Goal: Information Seeking & Learning: Learn about a topic

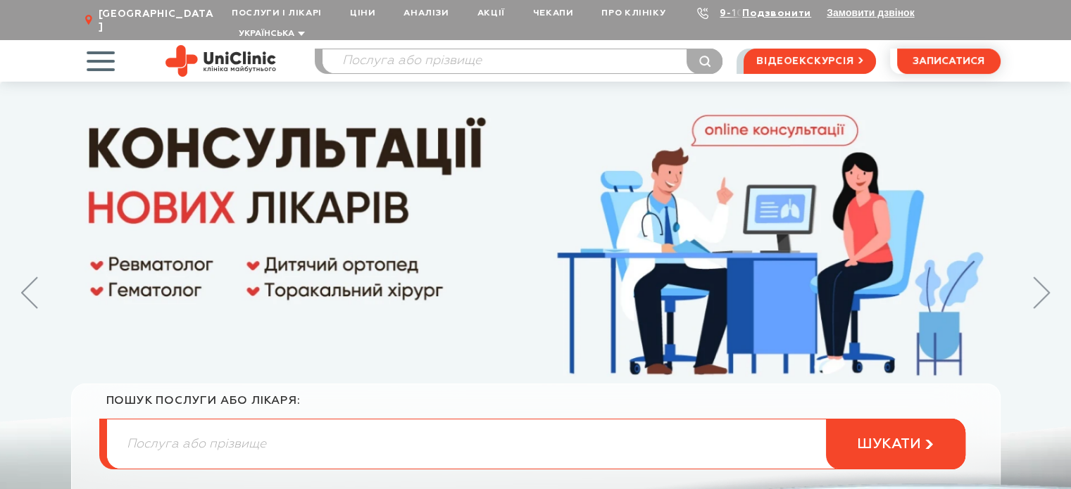
click at [481, 332] on img at bounding box center [535, 314] width 1071 height 464
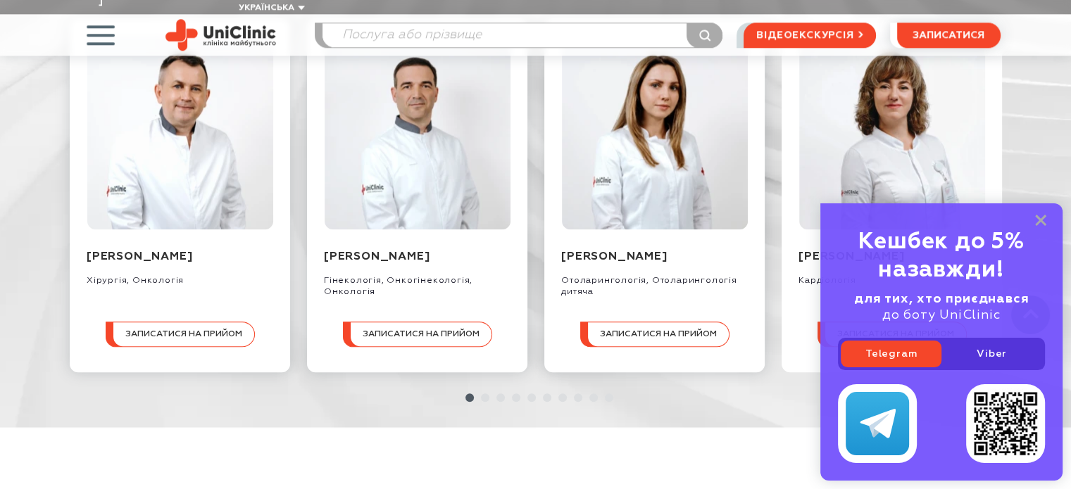
scroll to position [1549, 0]
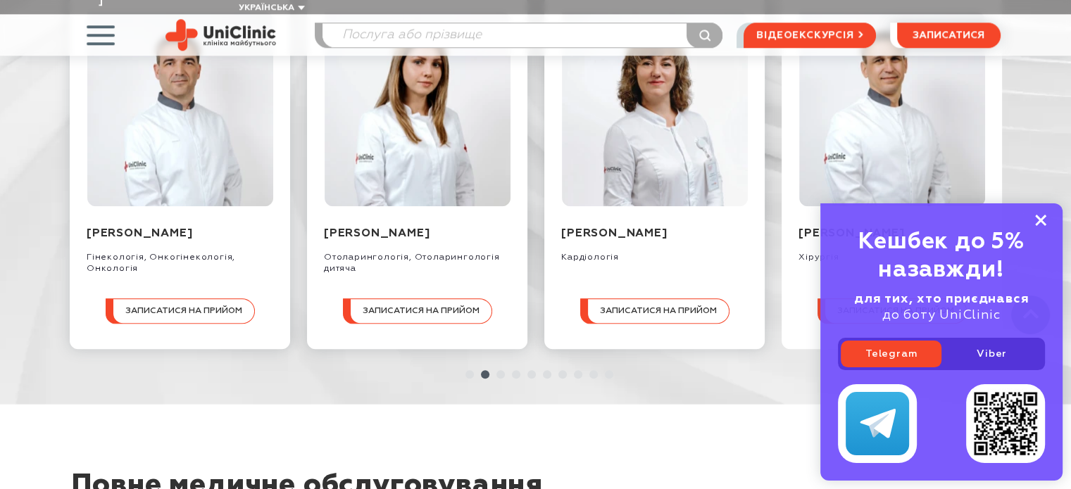
click at [1041, 223] on icon at bounding box center [1040, 221] width 11 height 12
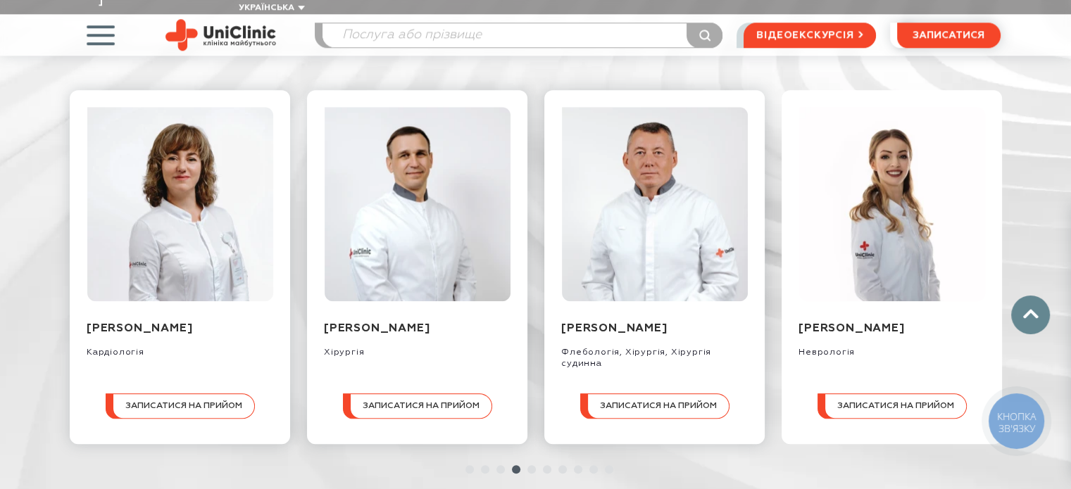
scroll to position [1508, 0]
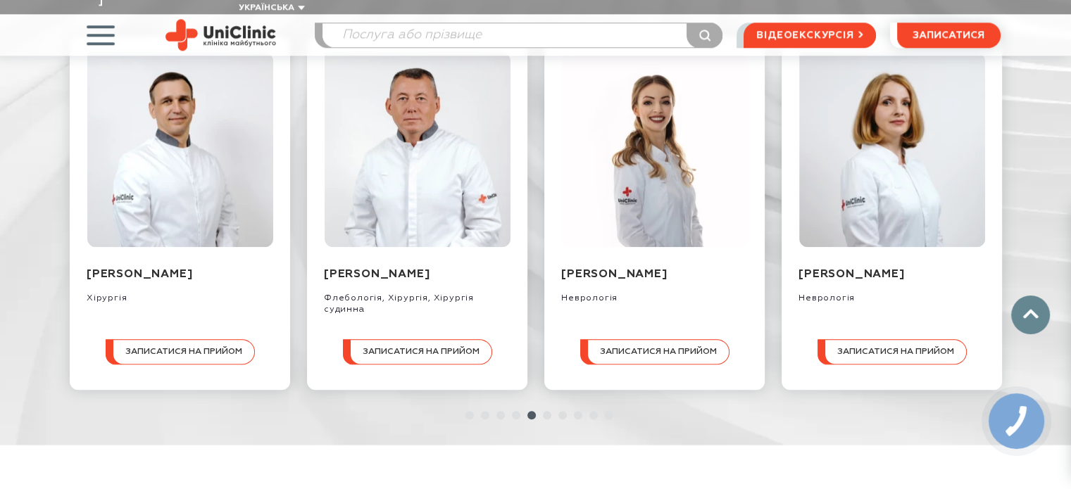
click at [542, 411] on li at bounding box center [543, 415] width 15 height 8
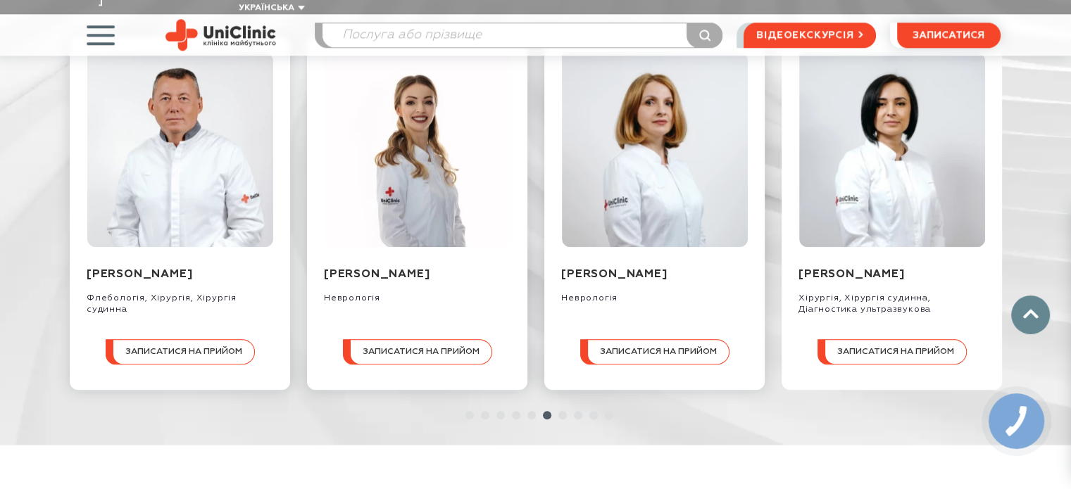
click at [560, 411] on link at bounding box center [562, 415] width 8 height 8
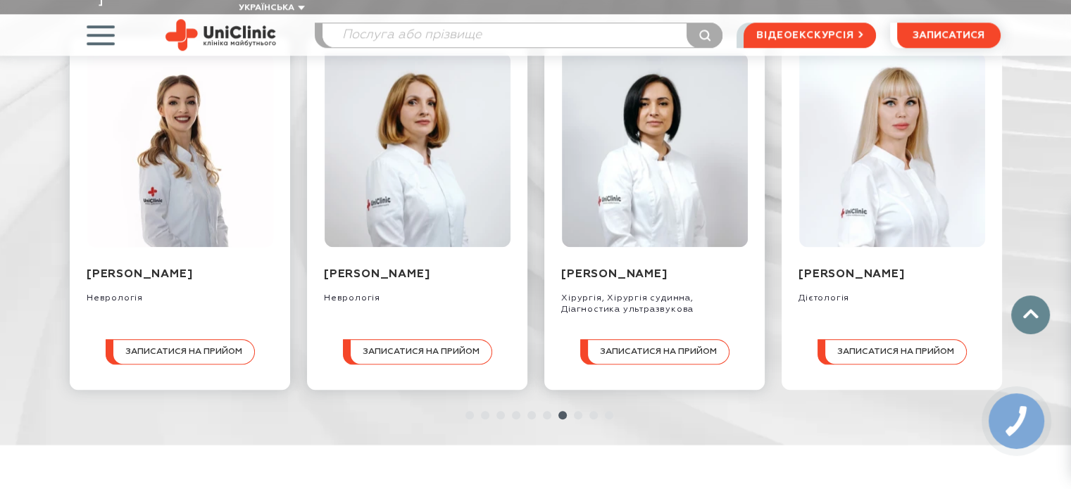
click at [575, 411] on link at bounding box center [578, 415] width 8 height 8
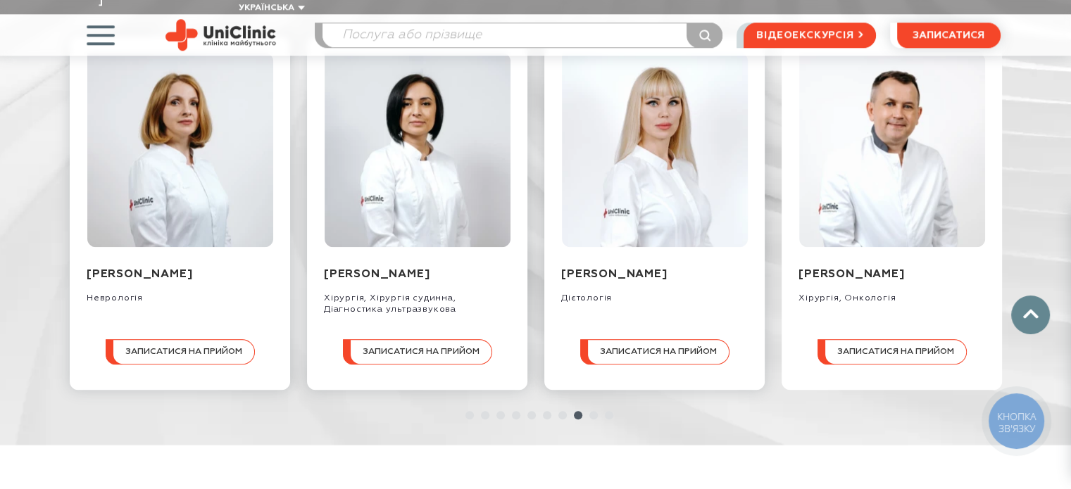
click at [589, 411] on link at bounding box center [593, 415] width 8 height 8
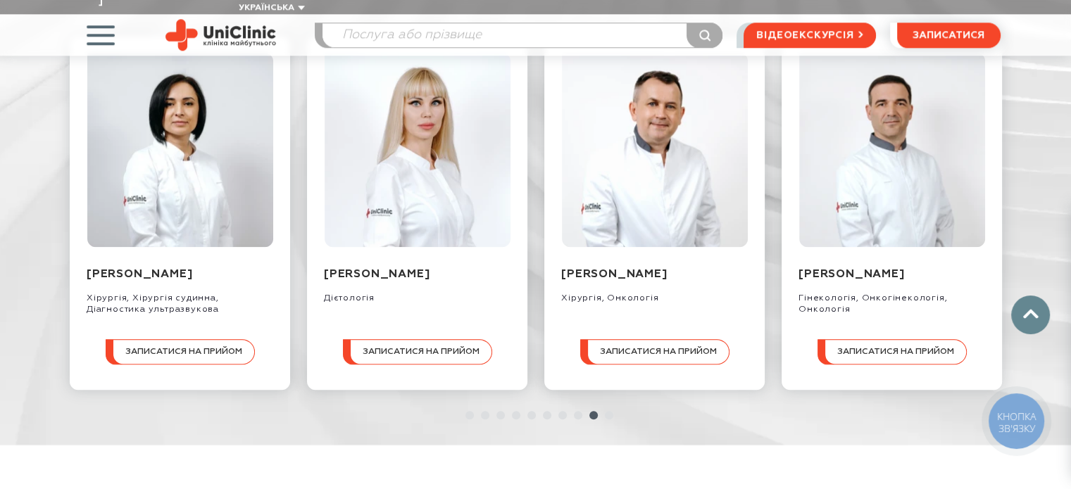
click at [605, 411] on link at bounding box center [609, 415] width 8 height 8
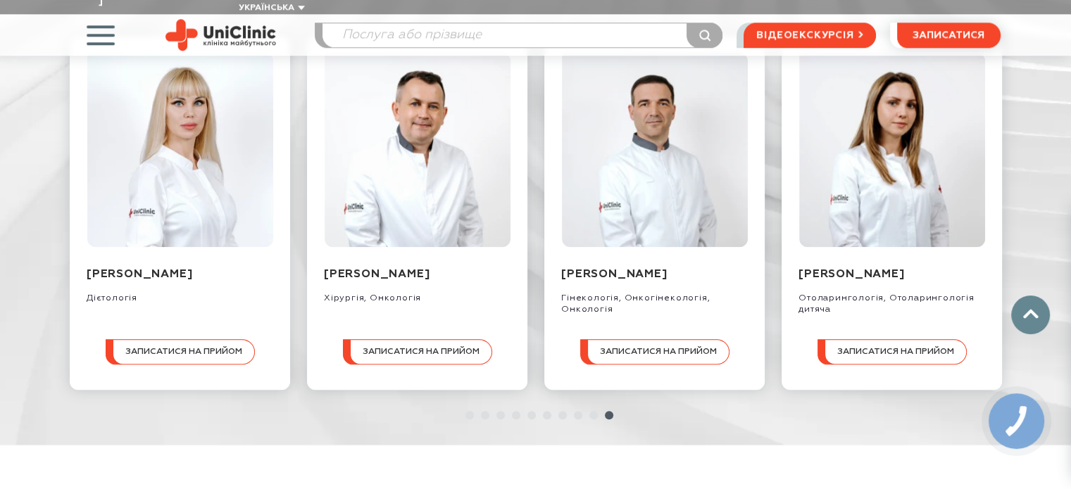
click at [620, 411] on ul at bounding box center [536, 415] width 942 height 8
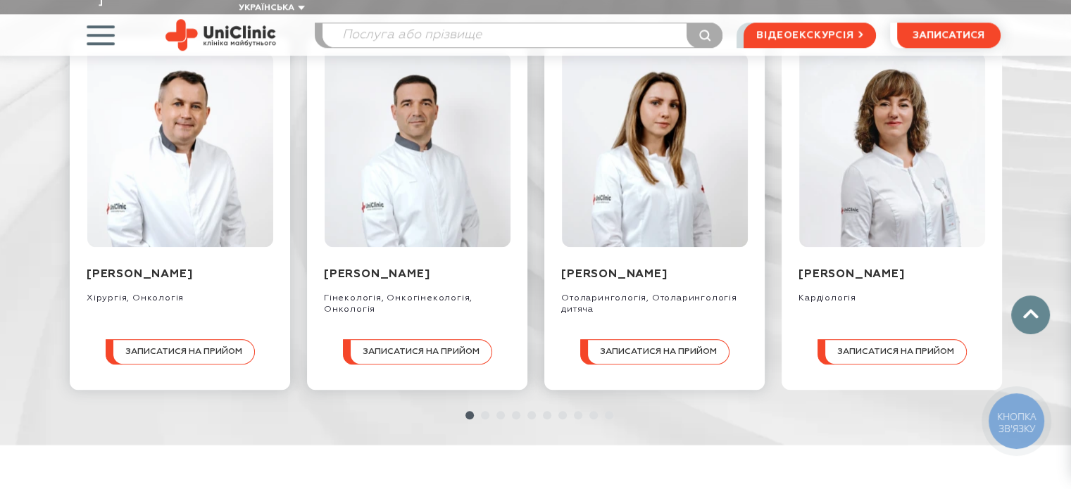
click at [486, 411] on link at bounding box center [485, 415] width 8 height 8
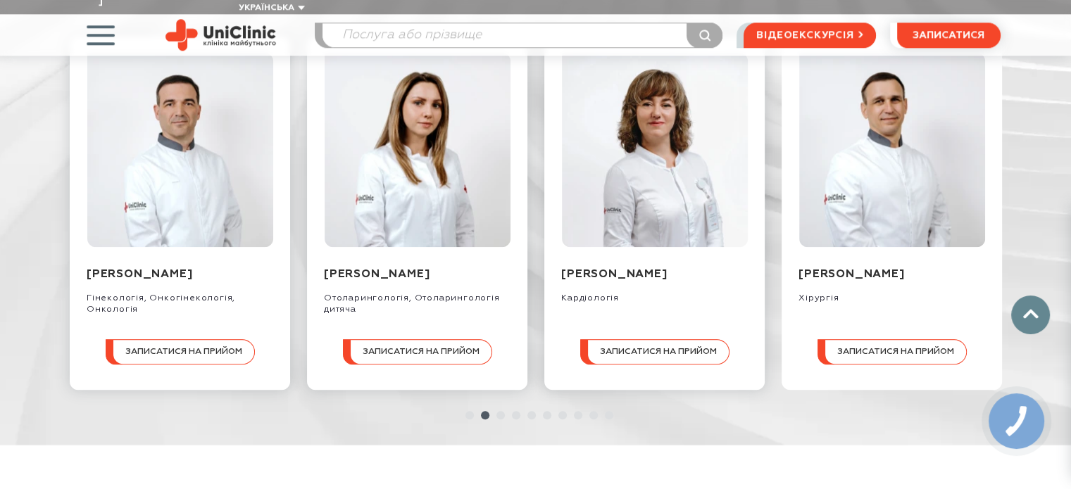
click at [499, 411] on link at bounding box center [500, 415] width 8 height 8
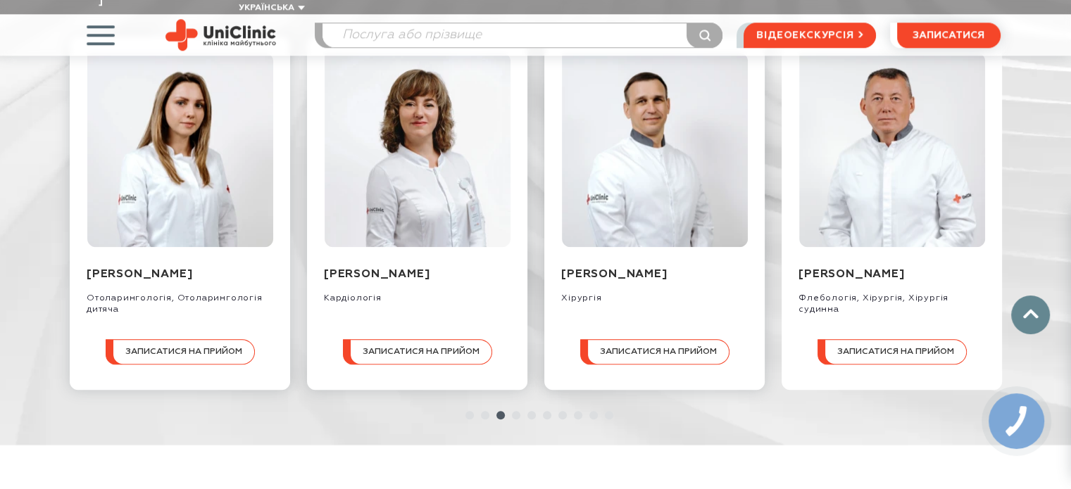
click at [516, 411] on link at bounding box center [516, 415] width 8 height 8
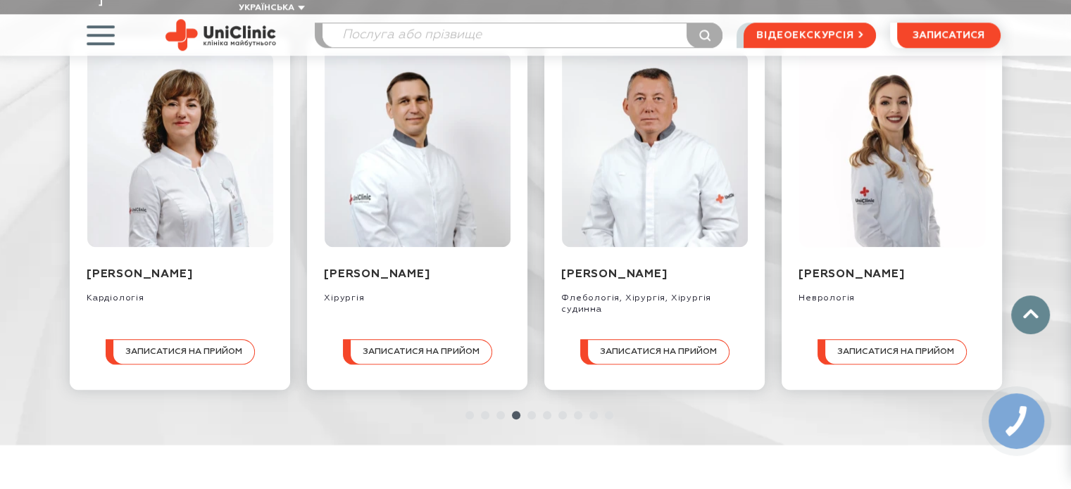
click at [528, 411] on link at bounding box center [531, 415] width 8 height 8
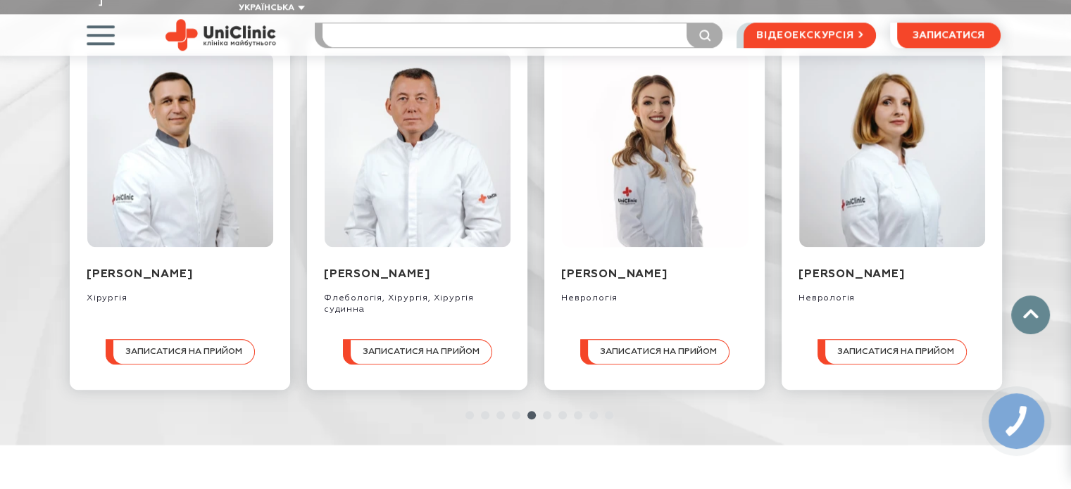
click at [482, 23] on input "search" at bounding box center [523, 35] width 400 height 24
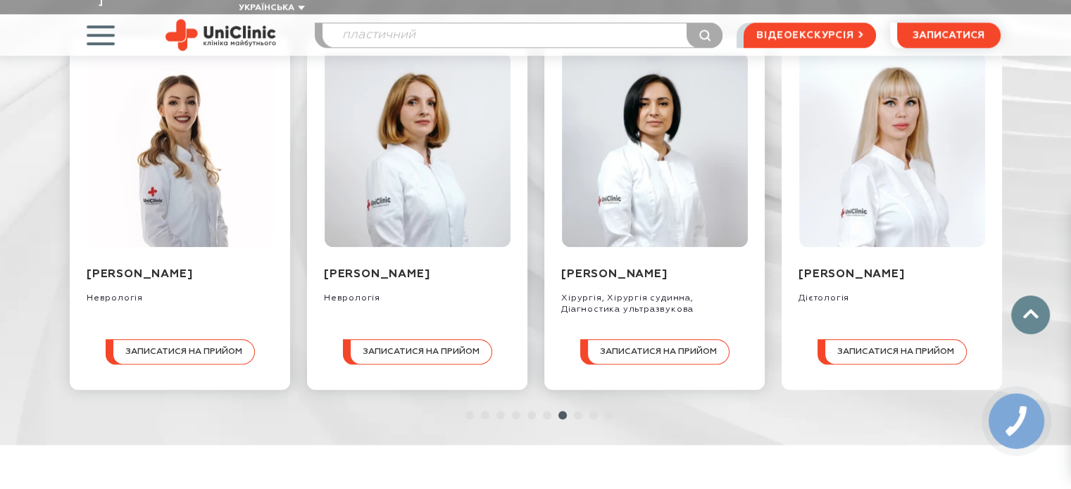
type input "пластичний"
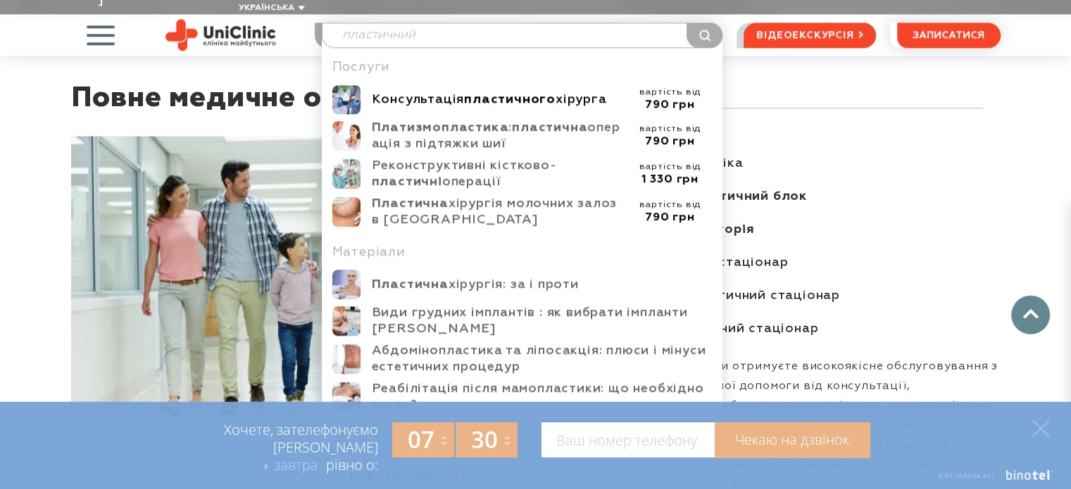
click at [425, 92] on div "Консультація пластичного хірурга" at bounding box center [500, 100] width 256 height 16
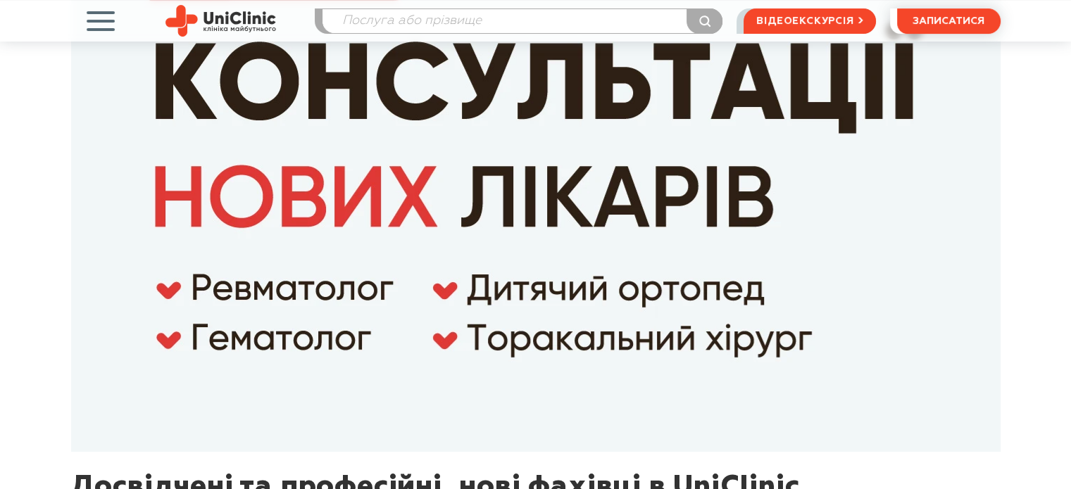
scroll to position [254, 0]
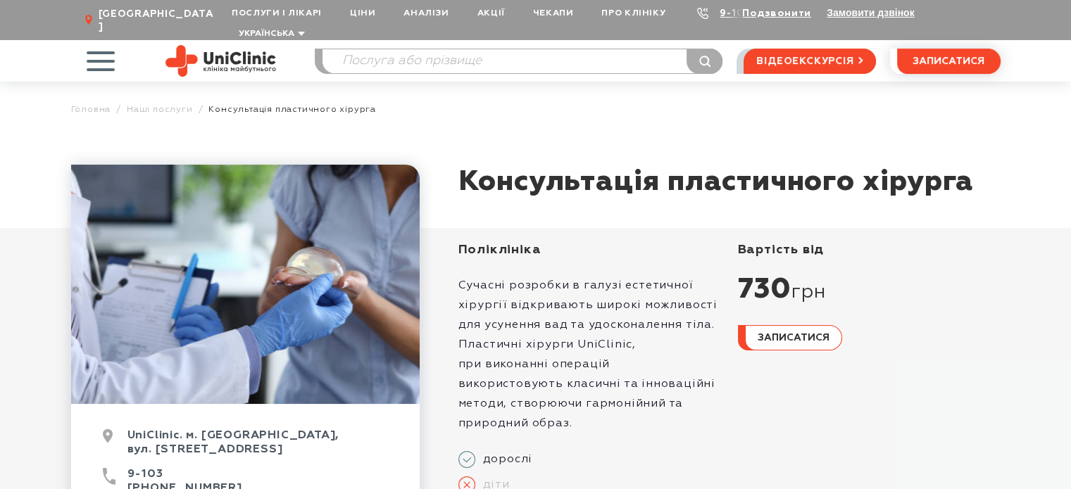
click at [770, 421] on div "вартість від 730 грн записатися" at bounding box center [861, 384] width 280 height 285
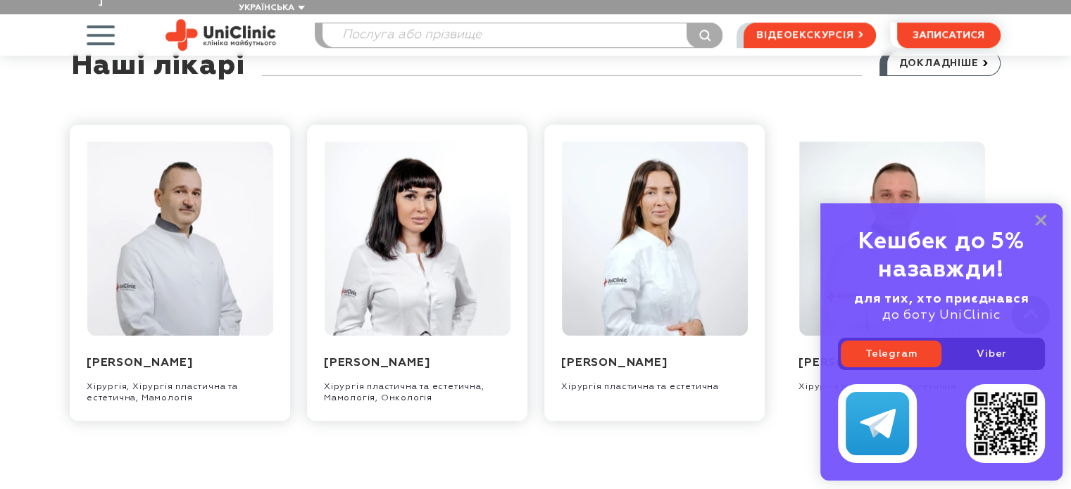
scroll to position [1211, 0]
click at [1038, 218] on rect at bounding box center [1040, 220] width 11 height 11
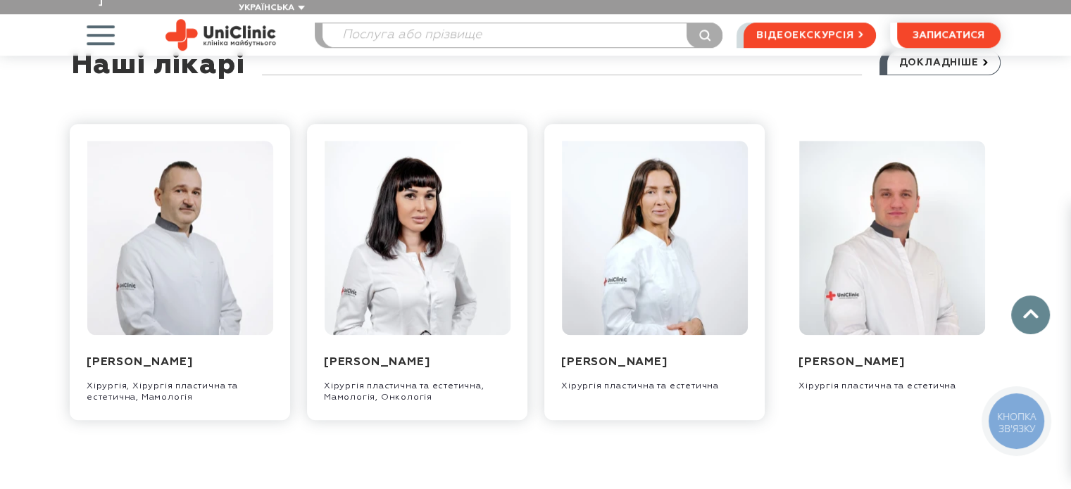
click at [900, 279] on img at bounding box center [892, 238] width 186 height 194
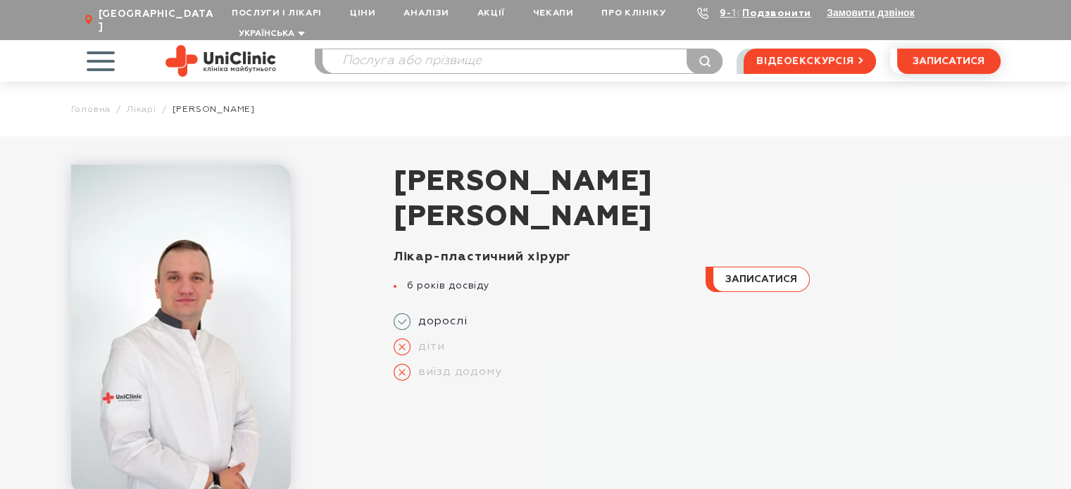
click at [802, 354] on div "записатися" at bounding box center [845, 319] width 312 height 140
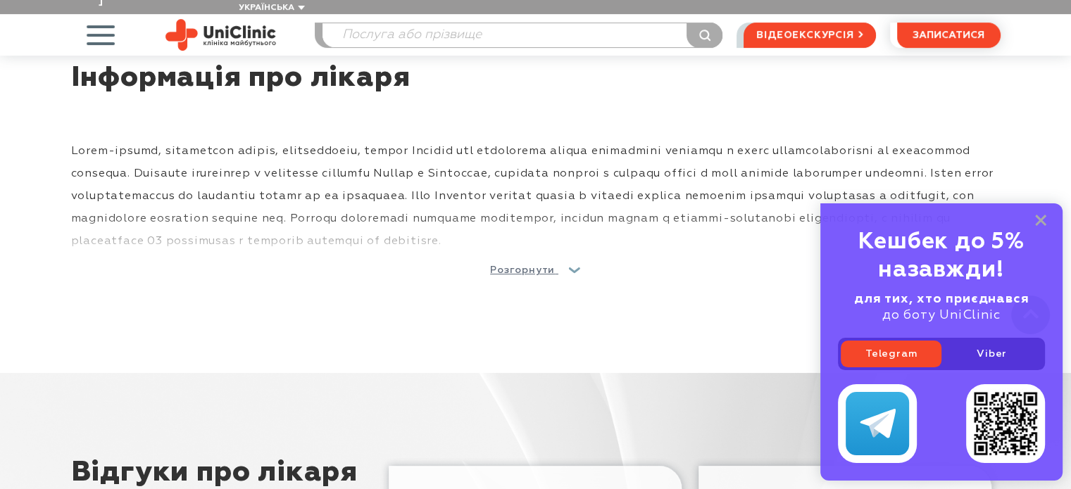
scroll to position [592, 0]
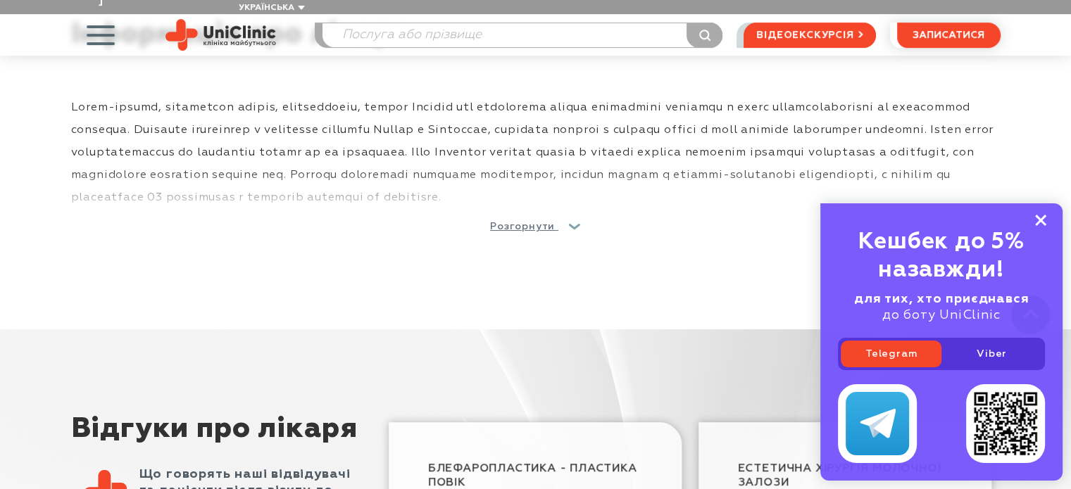
click at [1045, 223] on rect at bounding box center [1040, 220] width 11 height 11
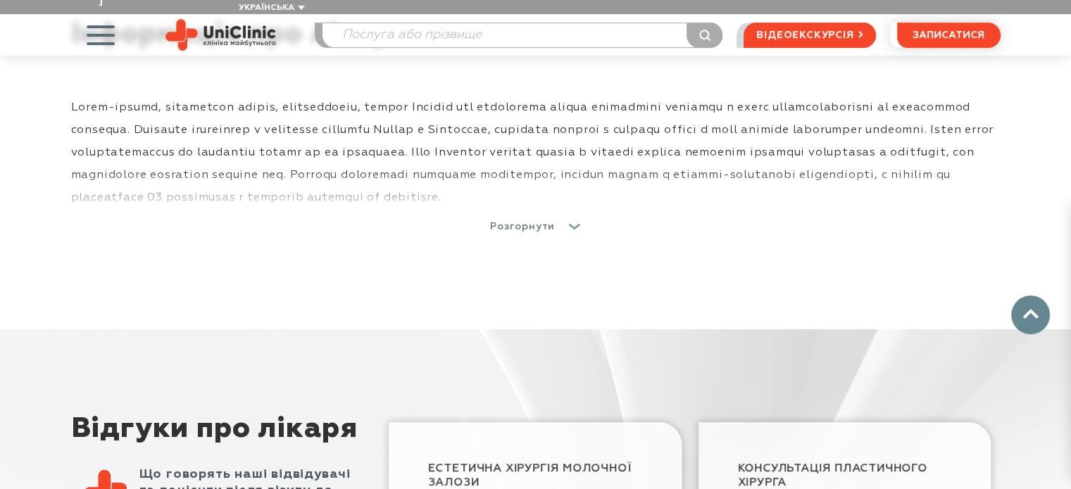
click at [572, 215] on link "Розгорнути" at bounding box center [535, 226] width 91 height 23
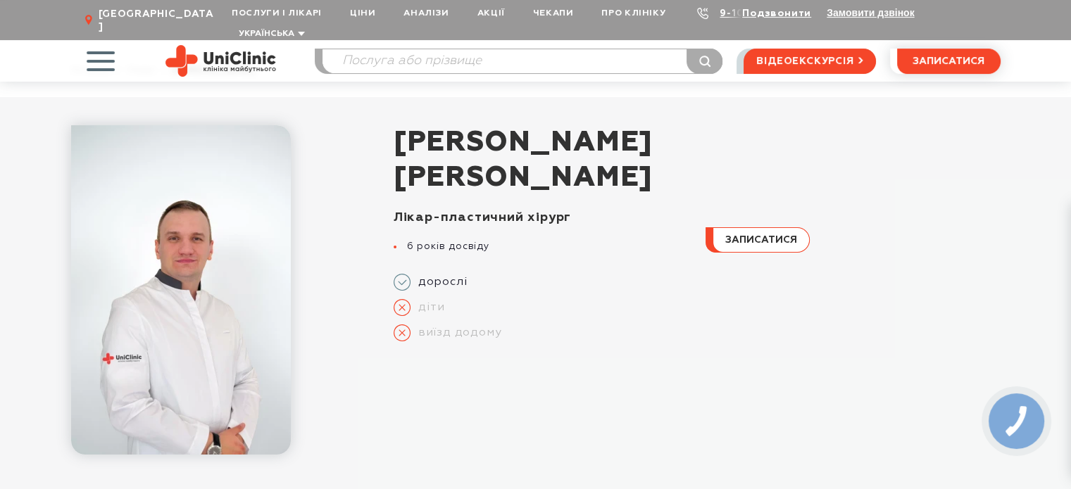
scroll to position [0, 0]
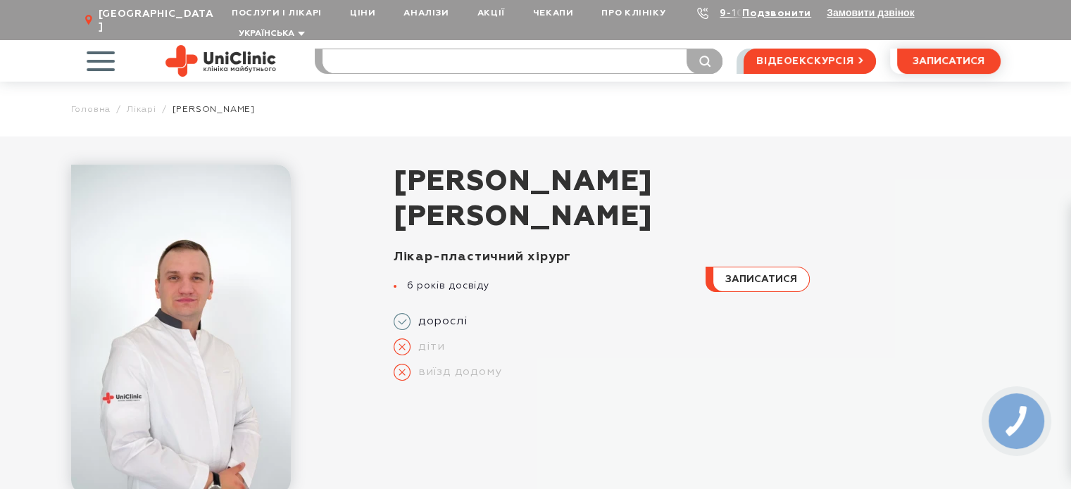
click at [446, 51] on input "search" at bounding box center [523, 61] width 400 height 24
click at [516, 49] on input "search" at bounding box center [523, 61] width 400 height 24
type input "абоминоастика"
click at [687, 49] on button "submit" at bounding box center [705, 61] width 36 height 25
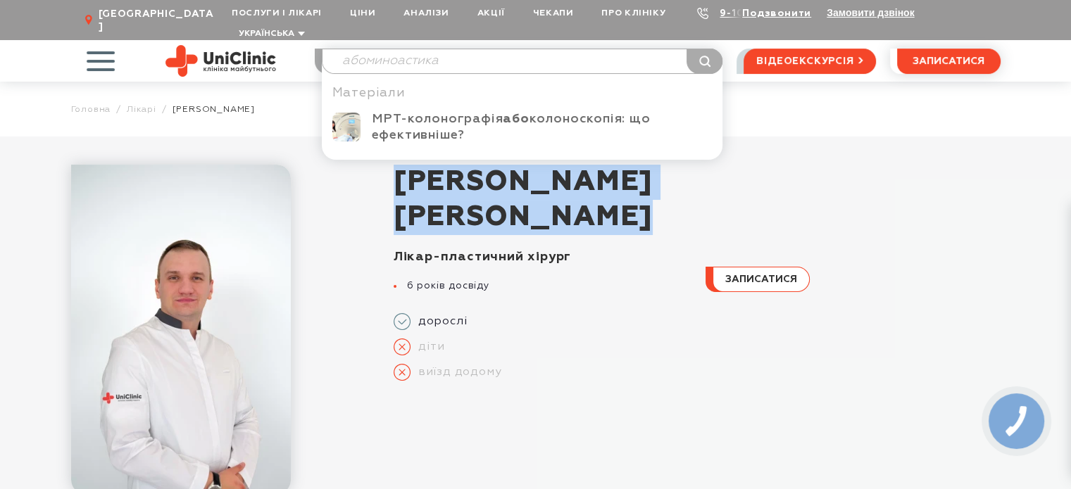
drag, startPoint x: 392, startPoint y: 168, endPoint x: 611, endPoint y: 216, distance: 224.2
click at [611, 216] on div "Руденко Олег Ігорович Лікар-пластичний хірург 6 років досвіду дорослі діти виїз…" at bounding box center [678, 330] width 646 height 330
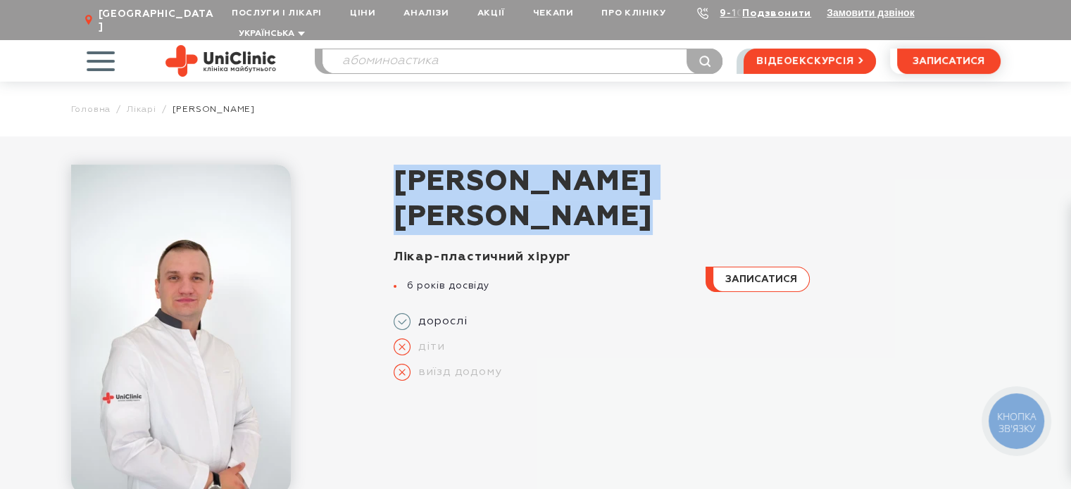
copy h1 "Руденко Олег Ігорович"
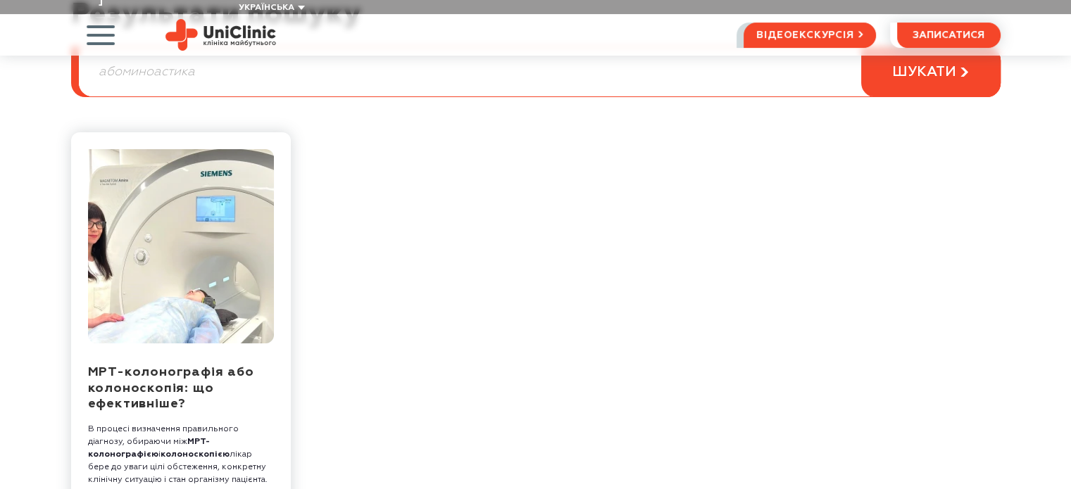
scroll to position [141, 0]
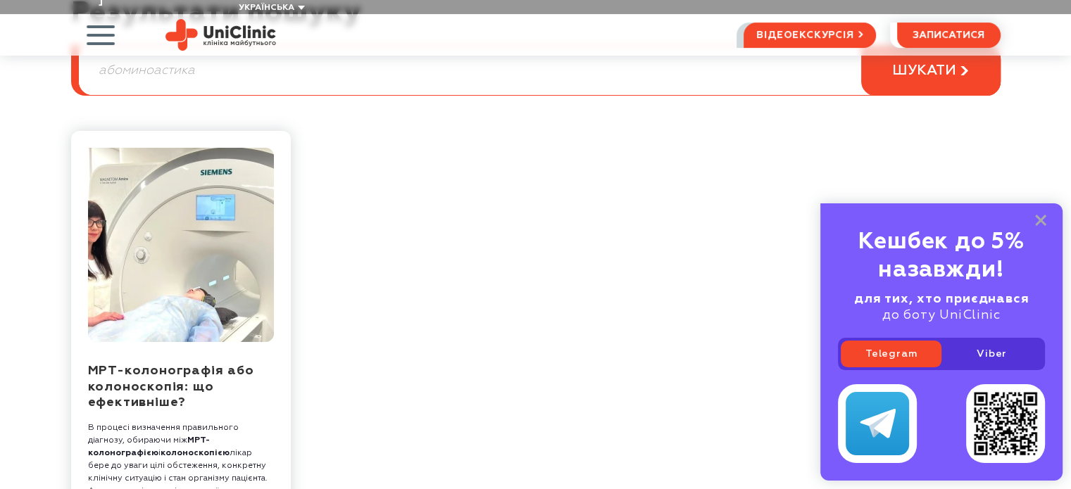
click at [113, 56] on input "абоминоастика" at bounding box center [539, 70] width 921 height 49
type input "абдоминоастика"
click at [861, 45] on button "шукати" at bounding box center [930, 70] width 139 height 51
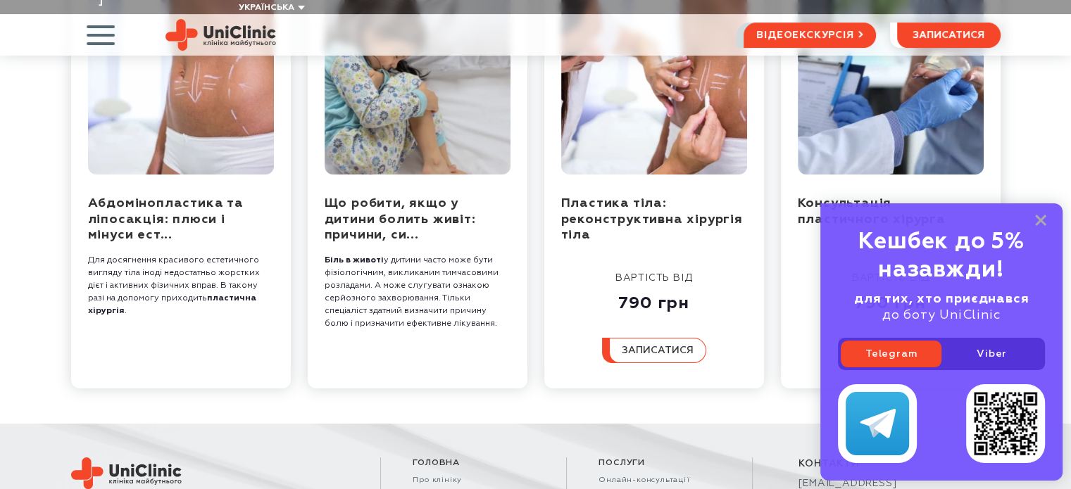
scroll to position [310, 0]
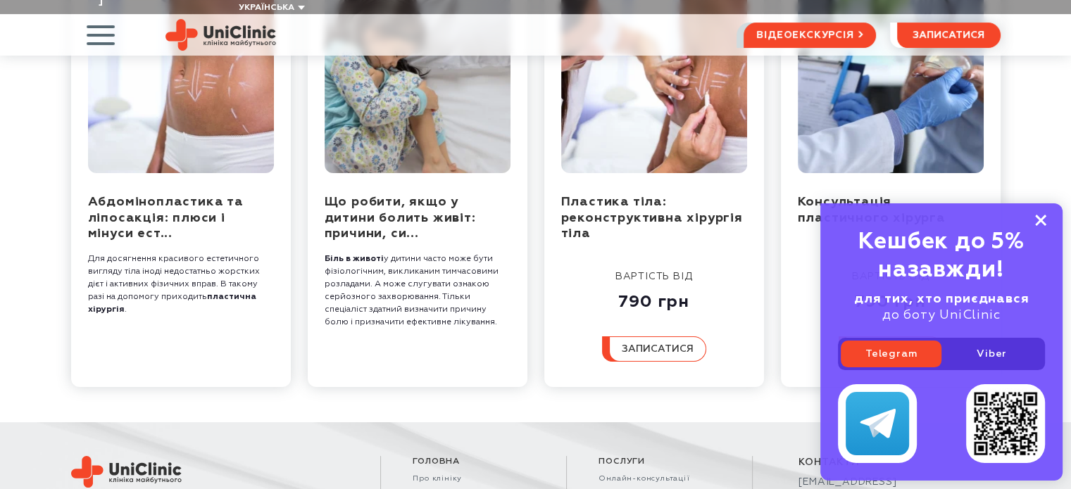
click at [1039, 216] on icon at bounding box center [1040, 221] width 11 height 12
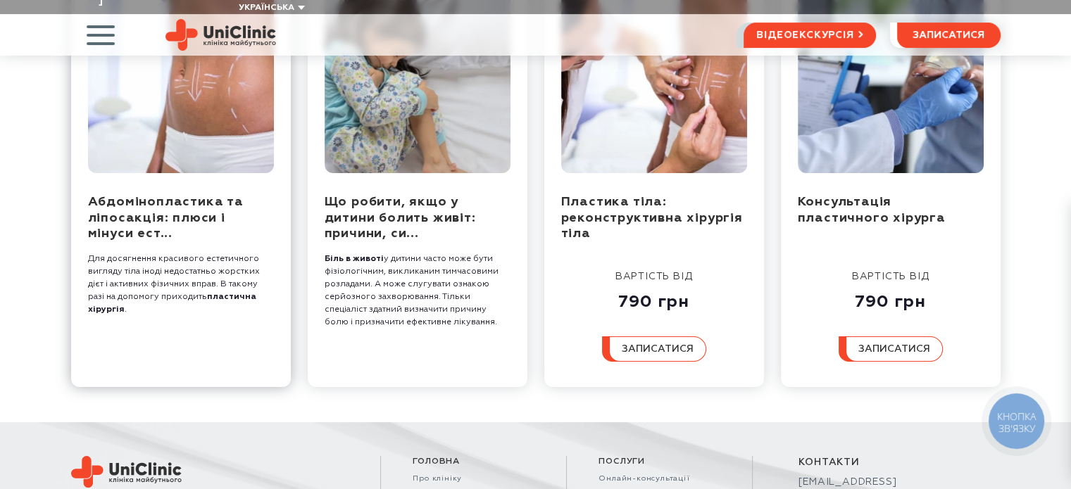
click at [173, 129] on img at bounding box center [181, 76] width 186 height 194
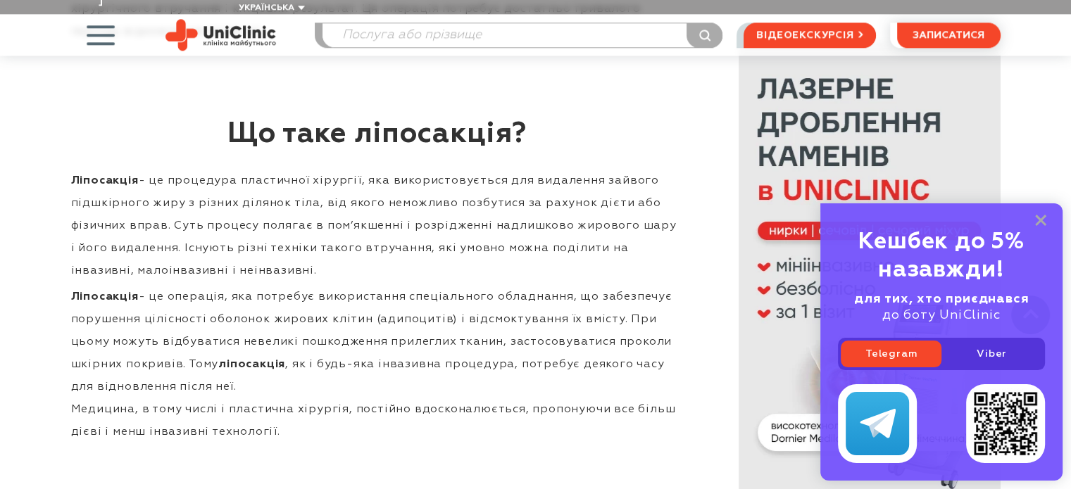
scroll to position [1377, 0]
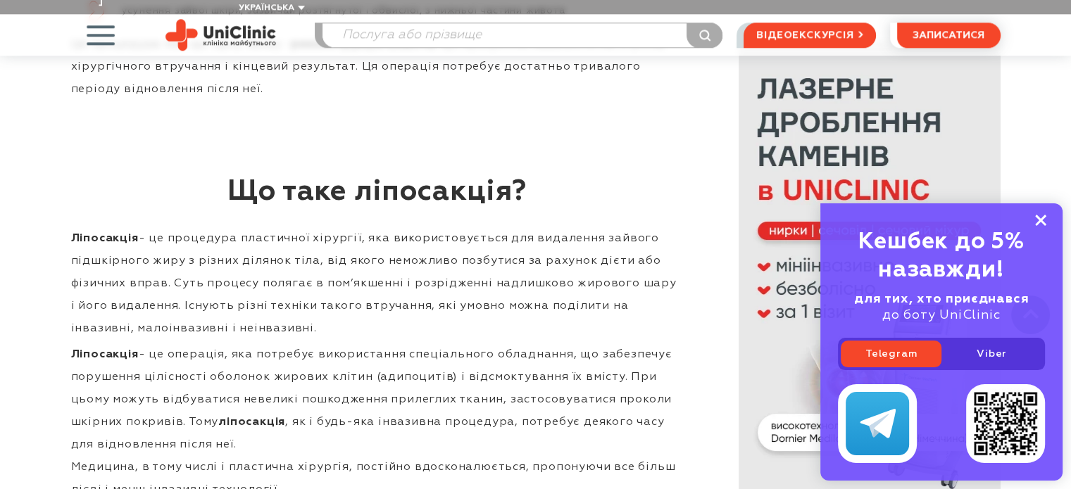
click at [1042, 220] on icon at bounding box center [1040, 221] width 11 height 12
